Goal: Check status

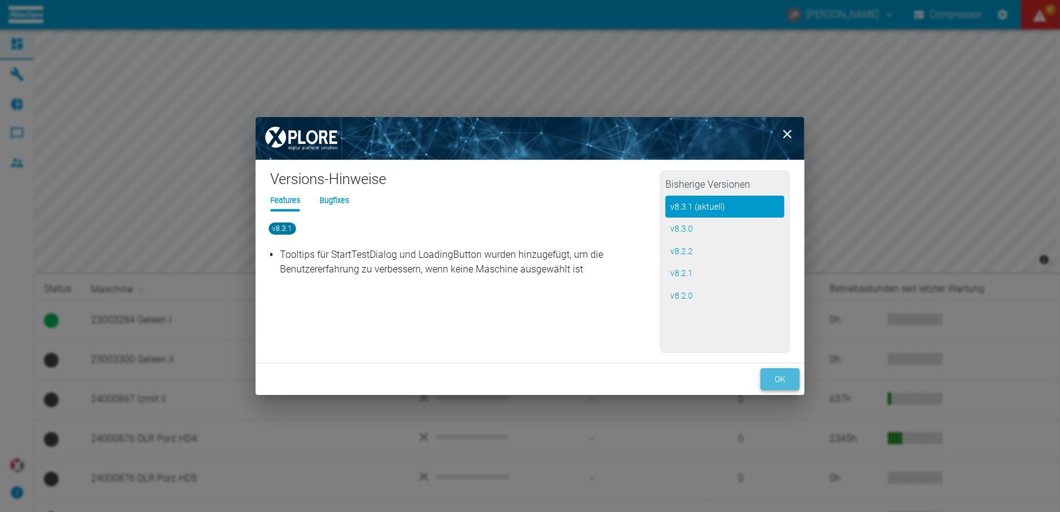
click at [784, 374] on button "ok" at bounding box center [779, 379] width 39 height 23
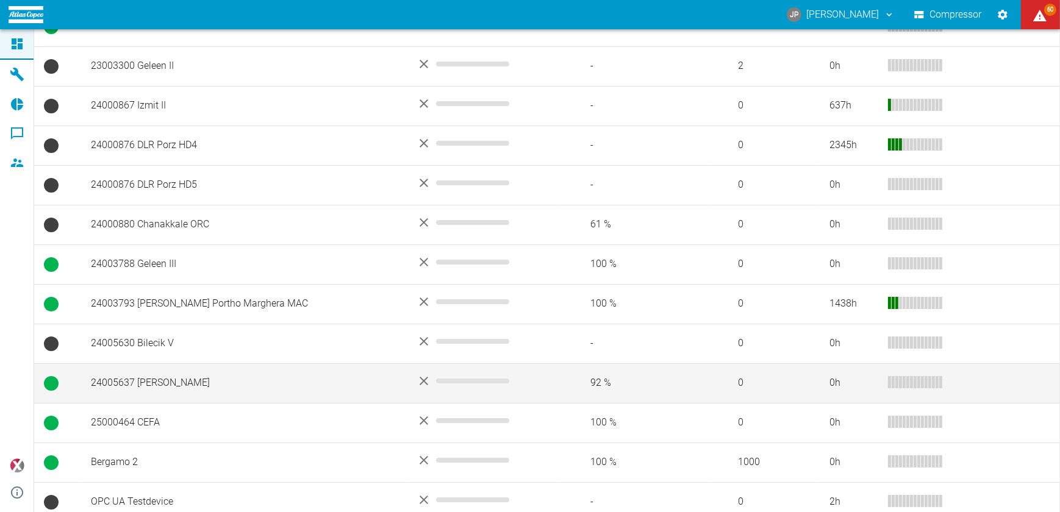
scroll to position [303, 0]
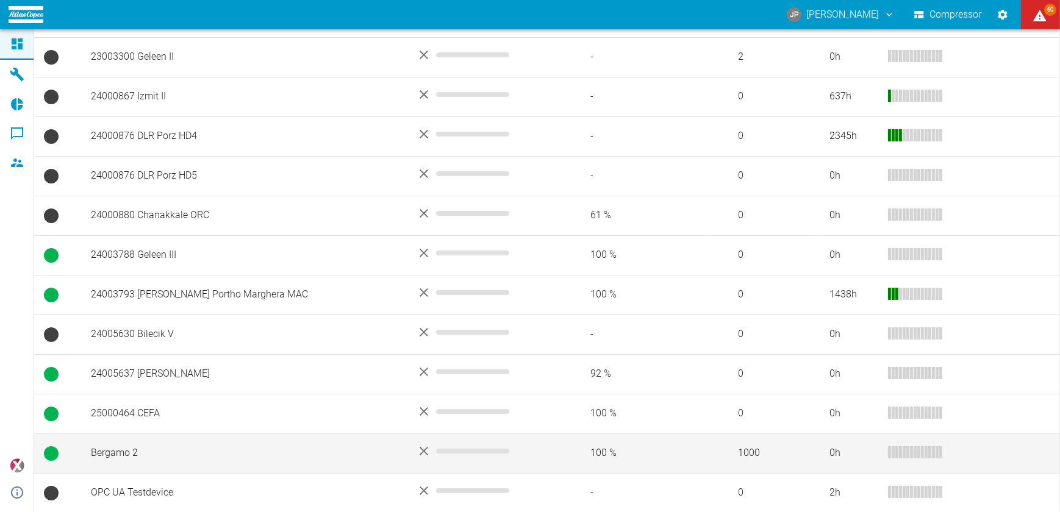
click at [131, 451] on td "Bergamo 2" at bounding box center [244, 454] width 326 height 40
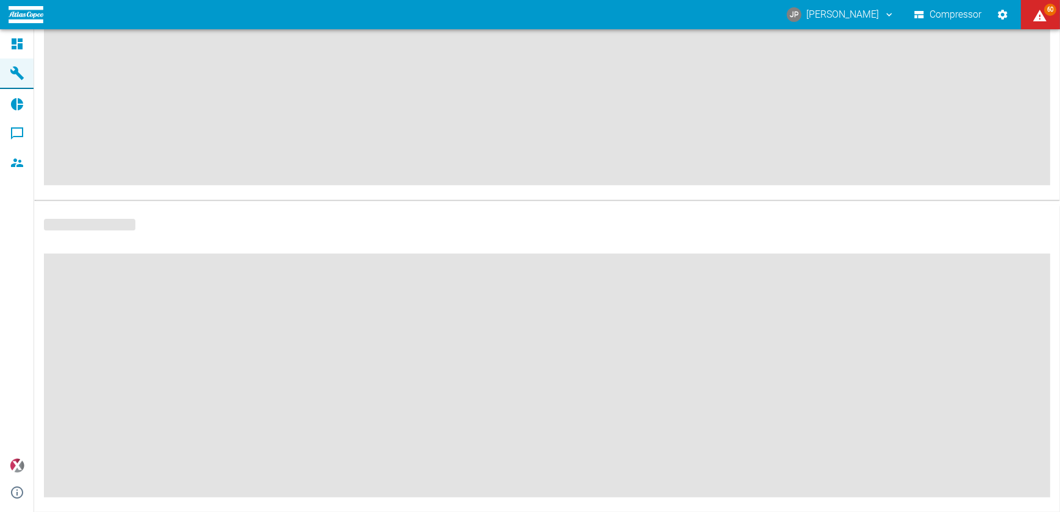
scroll to position [198, 0]
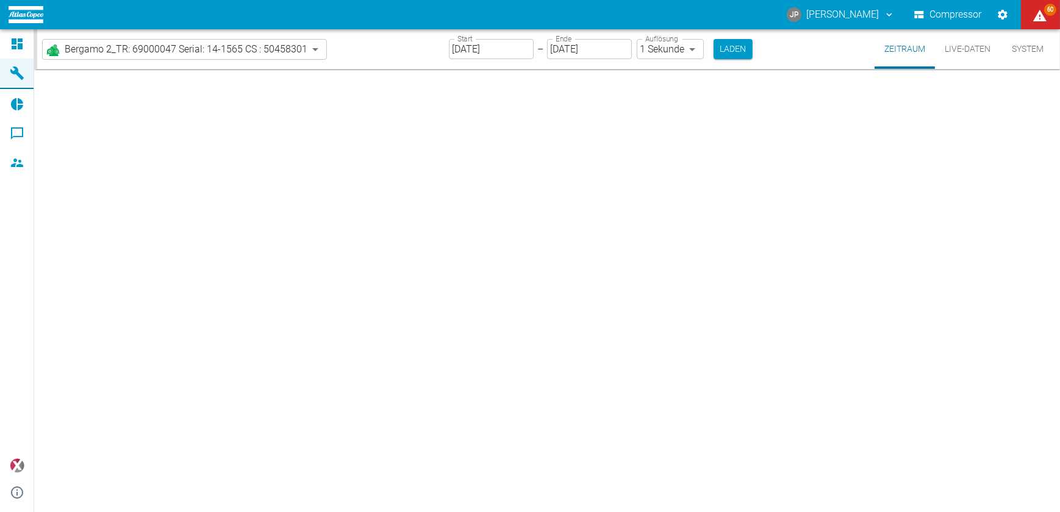
type input "2min"
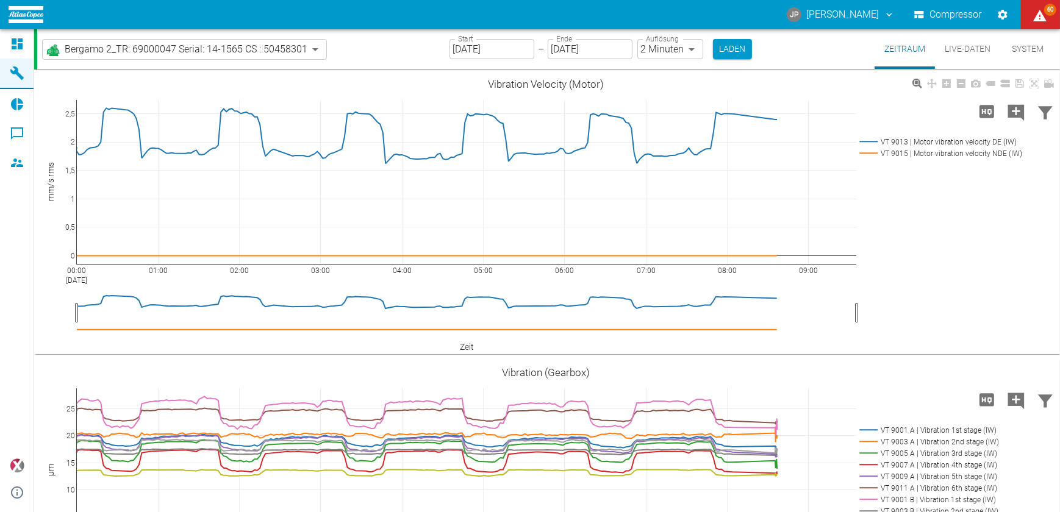
click at [878, 189] on div "00:00 [DATE] 01:00 02:00 03:00 04:00 05:00 06:00 07:00 08:00 09:00 0 0,5 1 1,5 …" at bounding box center [545, 213] width 1023 height 274
